Goal: Check status: Check status

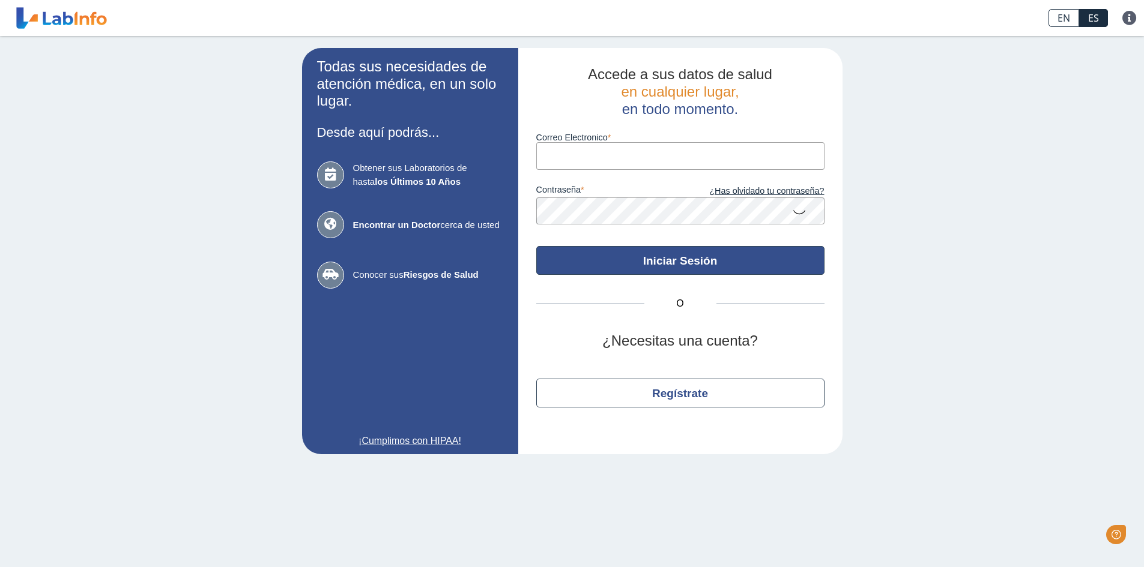
type input "[EMAIL_ADDRESS][DOMAIN_NAME]"
click at [669, 263] on button "Iniciar Sesión" at bounding box center [680, 260] width 288 height 29
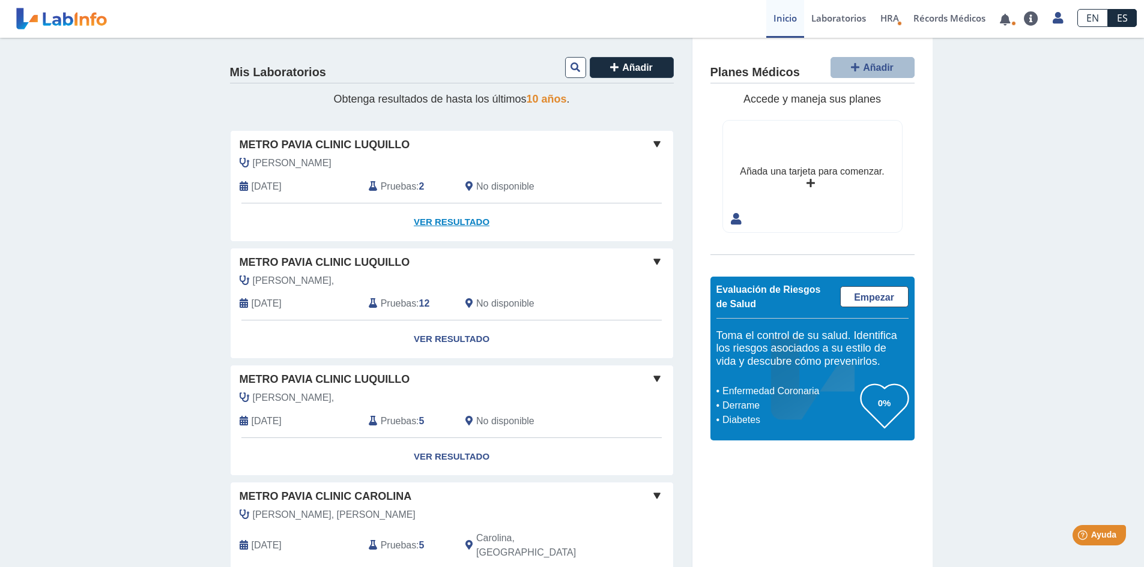
click at [456, 221] on link "Ver Resultado" at bounding box center [452, 223] width 442 height 38
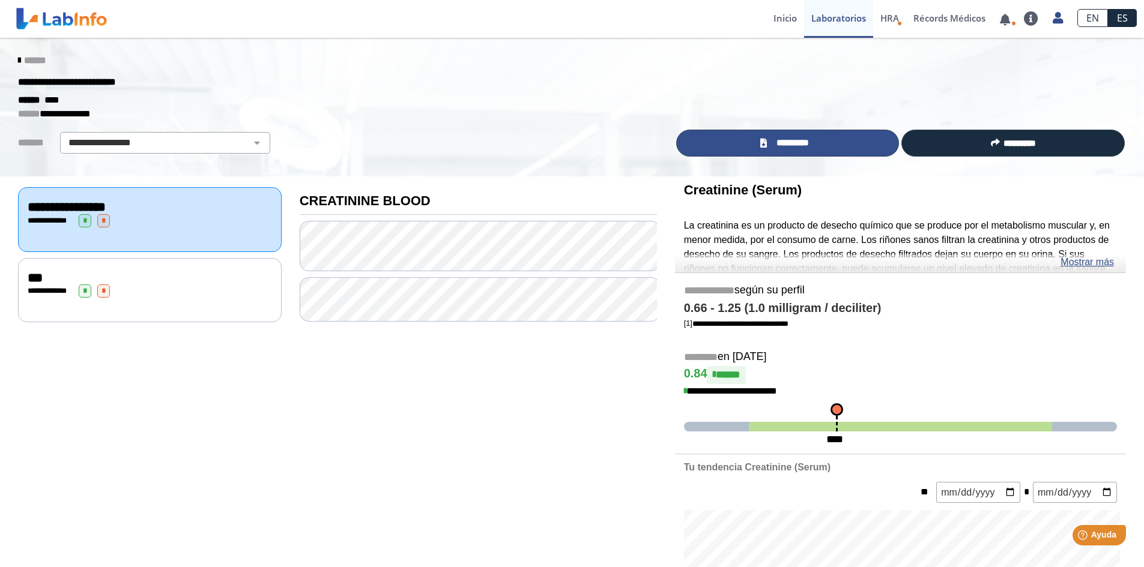
click at [781, 145] on span "*********" at bounding box center [792, 143] width 44 height 14
